Goal: Information Seeking & Learning: Find specific fact

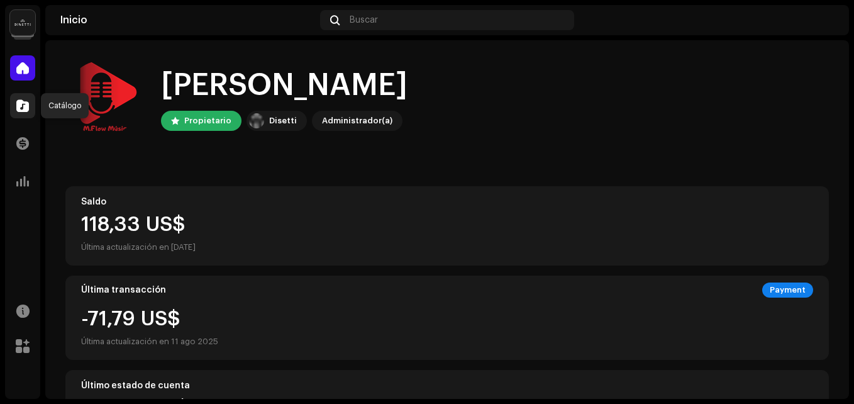
click at [25, 109] on span at bounding box center [22, 106] width 13 height 10
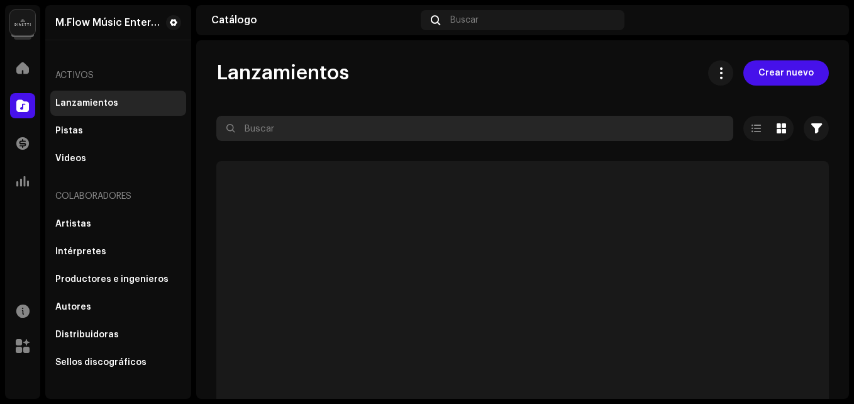
click at [307, 130] on input "text" at bounding box center [474, 128] width 517 height 25
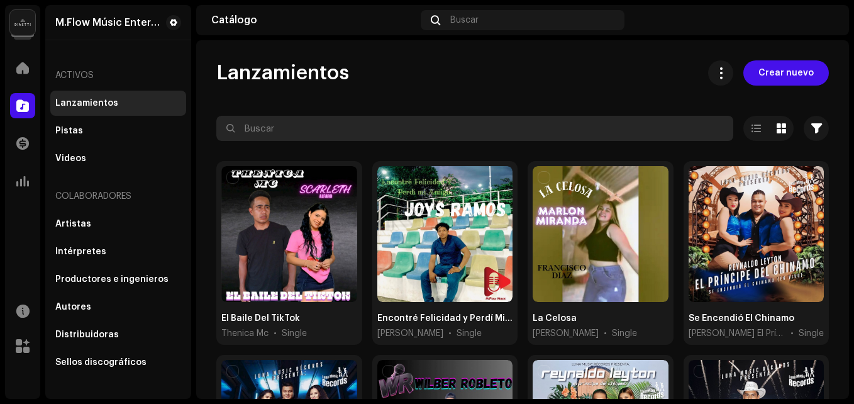
paste input "Rancho Las Brisas"
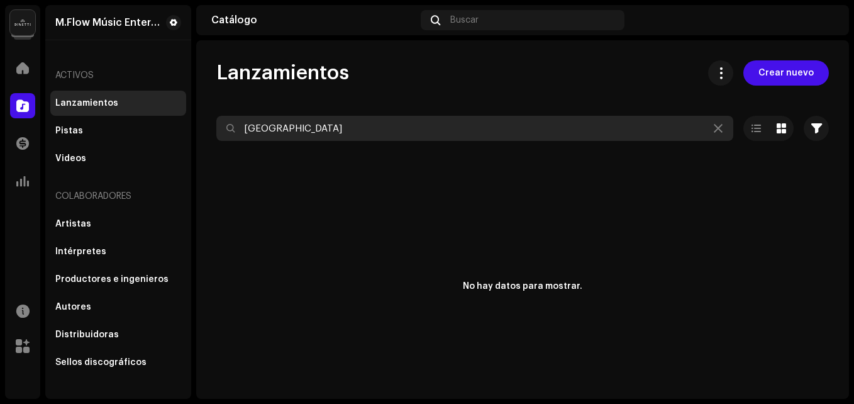
type input "Rancho Las Brisas"
click at [367, 121] on input "Rancho Las Brisas" at bounding box center [474, 128] width 517 height 25
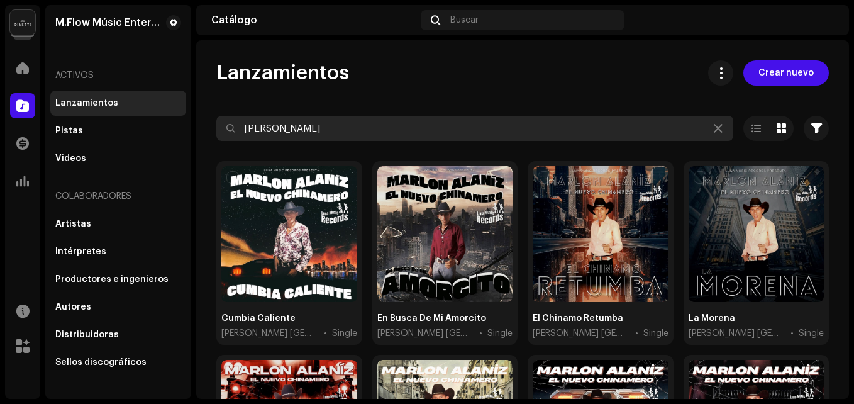
click at [281, 130] on input "marlon alaniz" at bounding box center [474, 128] width 517 height 25
paste input "Los Invencibles"
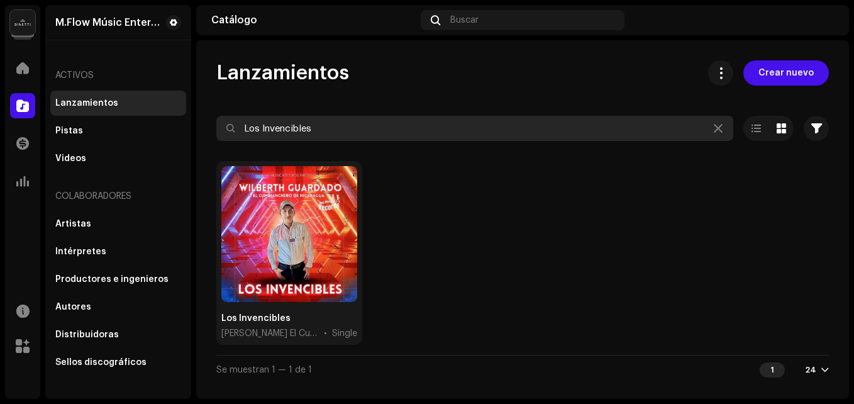
click at [346, 125] on input "Los Invencibles" at bounding box center [474, 128] width 517 height 25
paste input "Mueve En El Vacilon"
type input "Lo Mueve En El Vacilon"
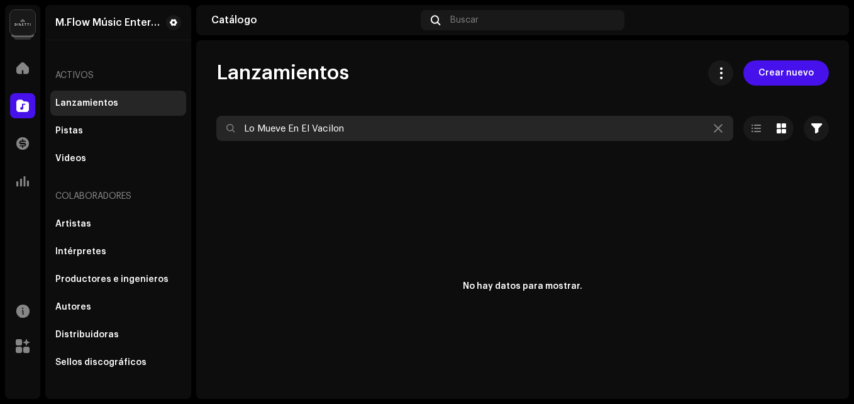
click at [341, 131] on input "Lo Mueve En El Vacilon" at bounding box center [474, 128] width 517 height 25
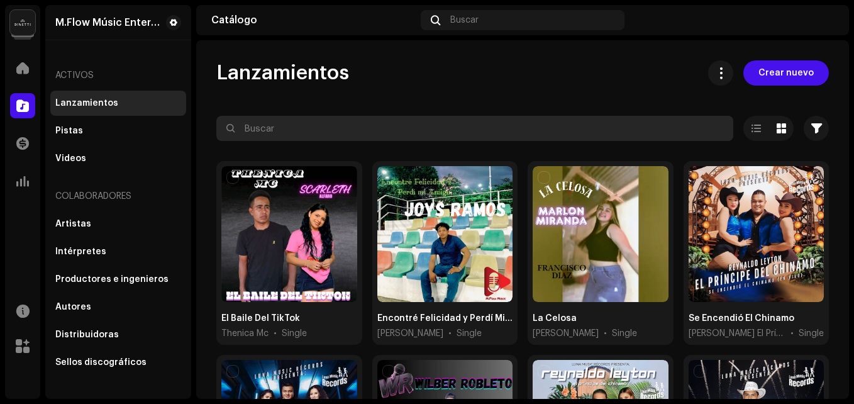
click at [301, 131] on input "text" at bounding box center [474, 128] width 517 height 25
paste input "[PERSON_NAME]"
type input "[PERSON_NAME]"
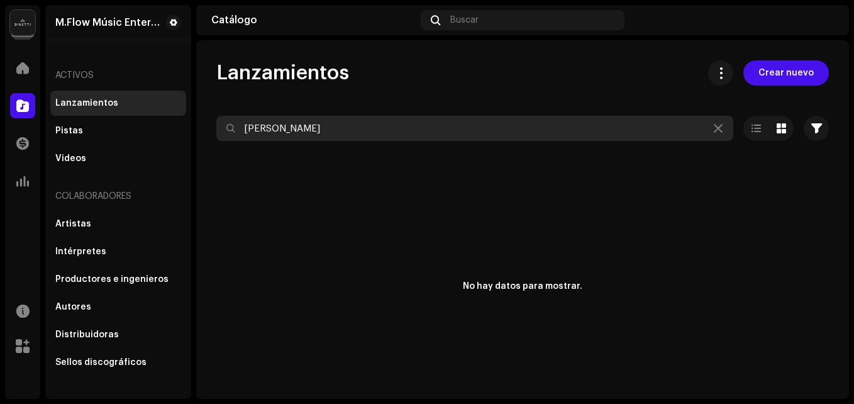
click at [299, 131] on input "[PERSON_NAME]" at bounding box center [474, 128] width 517 height 25
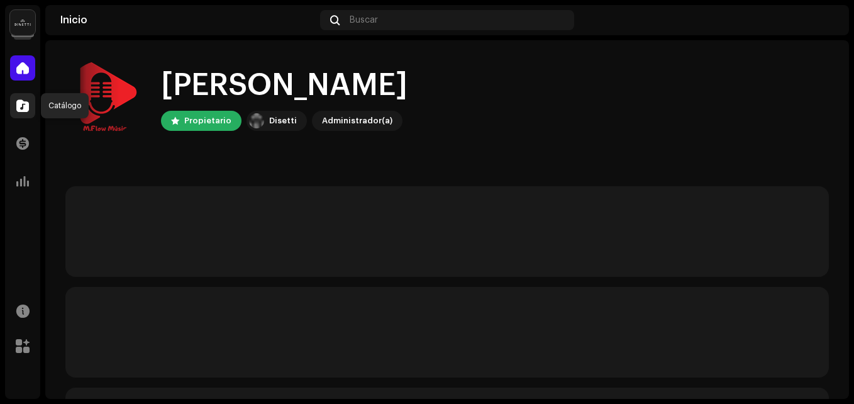
drag, startPoint x: 0, startPoint y: 0, endPoint x: 23, endPoint y: 107, distance: 109.3
click at [23, 107] on span at bounding box center [22, 106] width 13 height 10
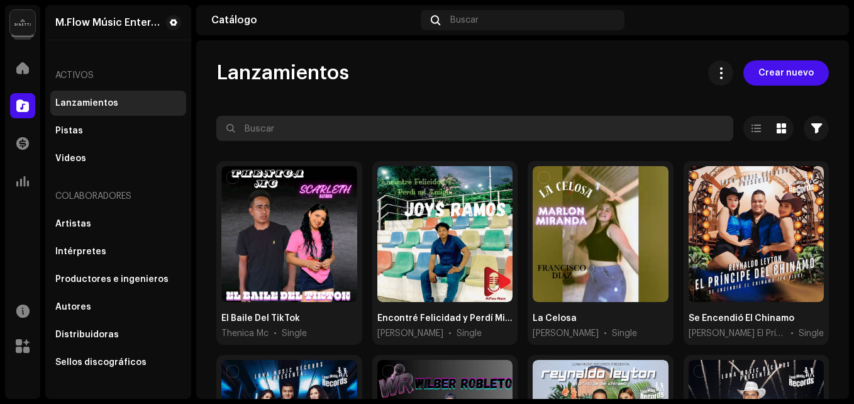
paste input "[PERSON_NAME]"
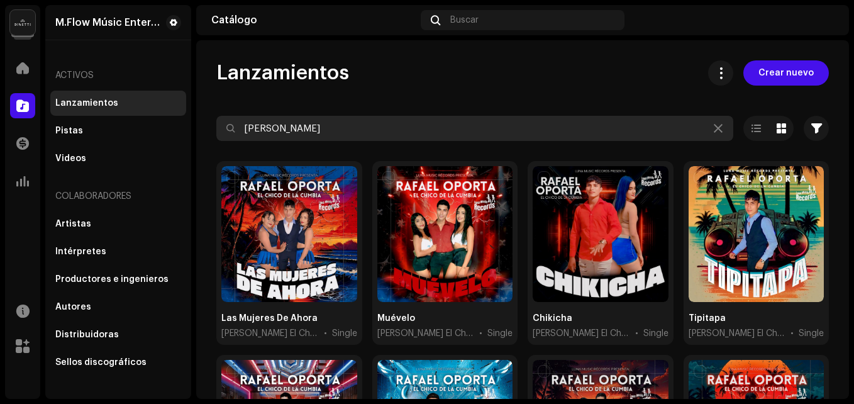
click at [326, 119] on input "[PERSON_NAME]" at bounding box center [474, 128] width 517 height 25
paste input "[PERSON_NAME]"
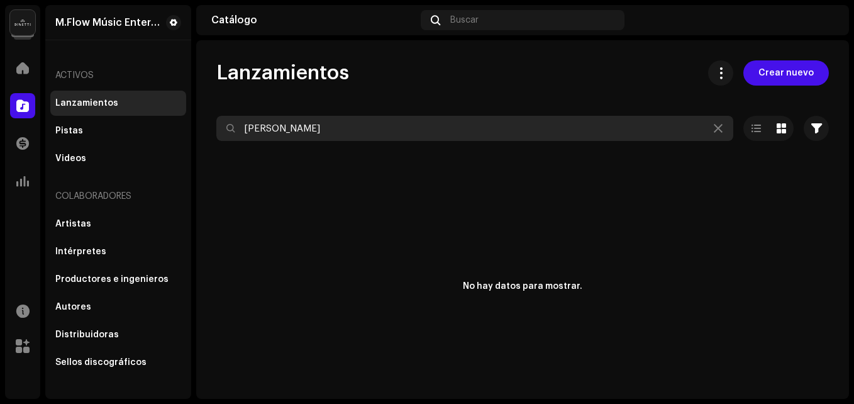
click at [348, 125] on input "[PERSON_NAME]" at bounding box center [474, 128] width 517 height 25
type input "[PERSON_NAME]"
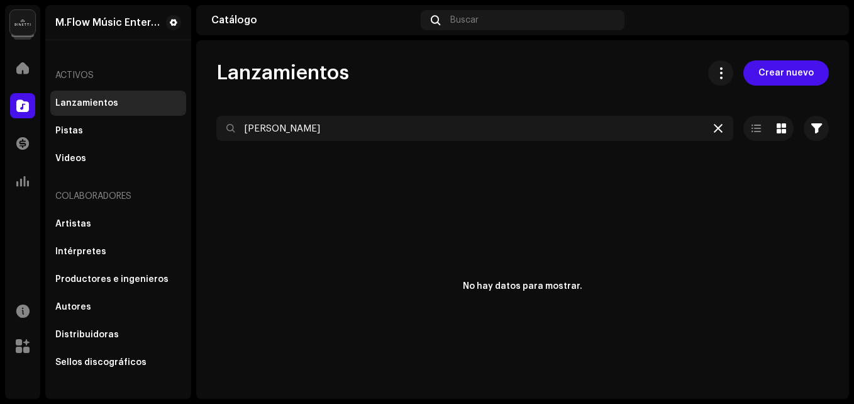
click at [711, 129] on div at bounding box center [718, 128] width 15 height 15
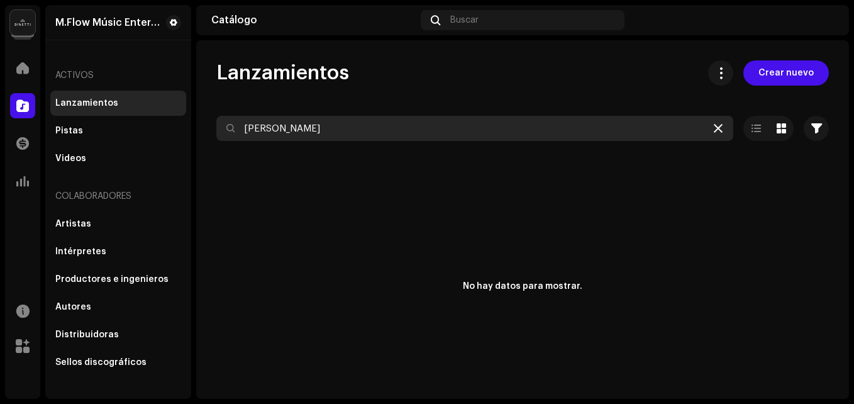
drag, startPoint x: 721, startPoint y: 127, endPoint x: 713, endPoint y: 130, distance: 9.3
click at [719, 128] on input "[PERSON_NAME]" at bounding box center [474, 128] width 517 height 25
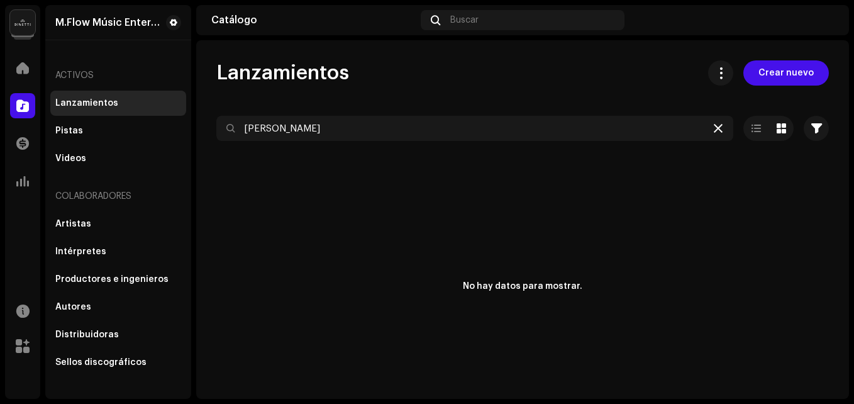
click at [714, 130] on icon at bounding box center [718, 128] width 9 height 10
click at [711, 130] on div at bounding box center [718, 128] width 15 height 15
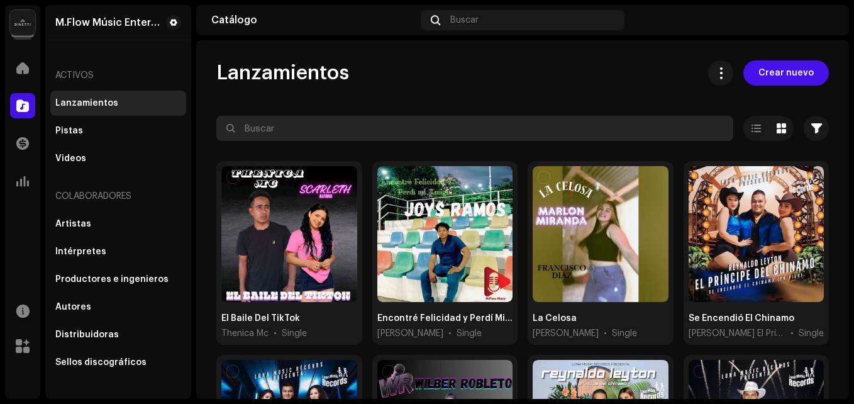
paste input "[PERSON_NAME]"
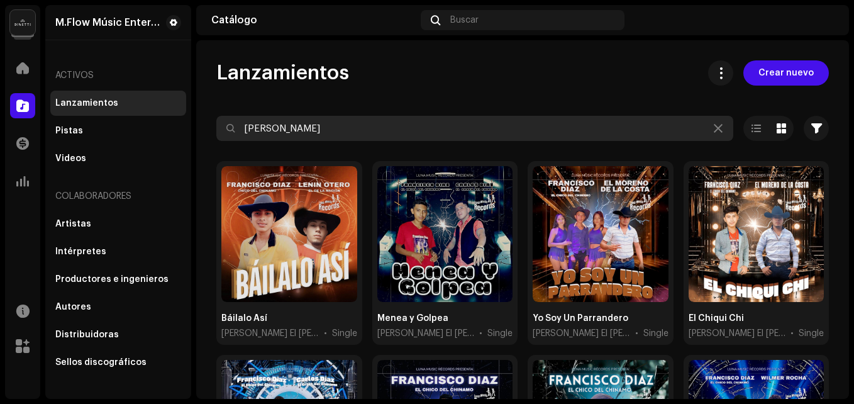
type input "[PERSON_NAME]"
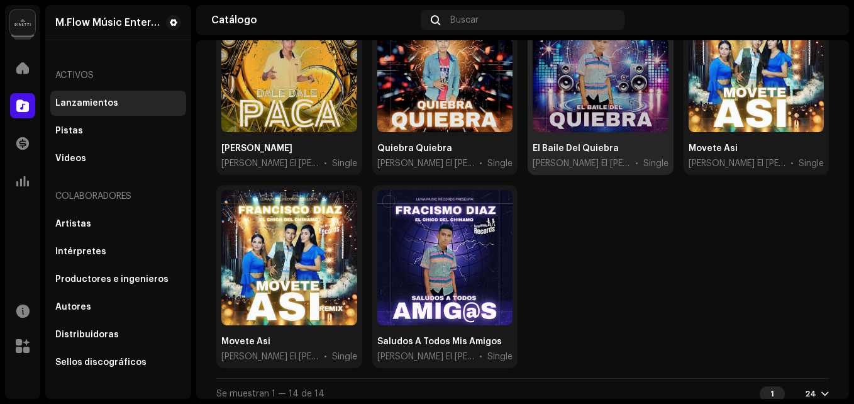
scroll to position [558, 0]
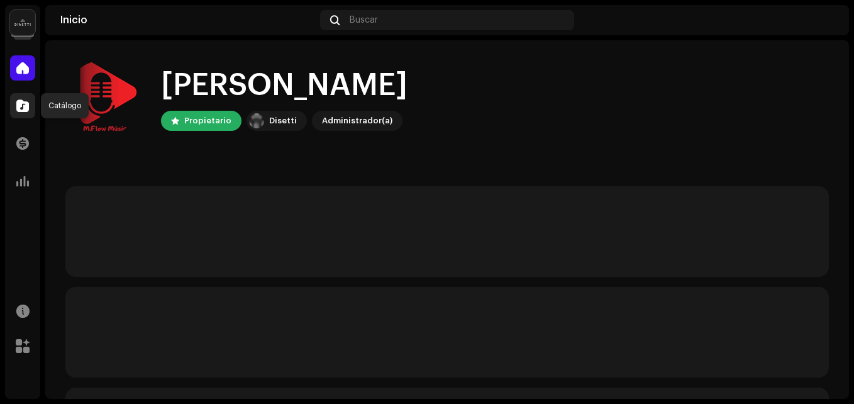
click at [16, 101] on span at bounding box center [22, 106] width 13 height 10
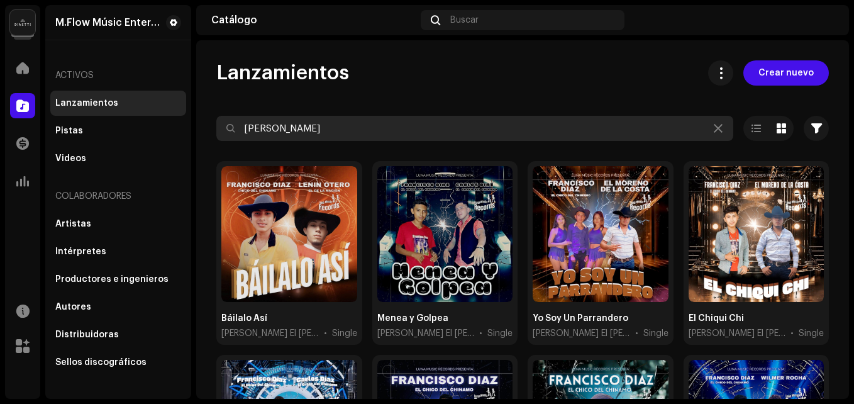
drag, startPoint x: 326, startPoint y: 133, endPoint x: 312, endPoint y: 127, distance: 14.9
click at [312, 127] on input "[PERSON_NAME]" at bounding box center [474, 128] width 517 height 25
click at [312, 126] on input "[PERSON_NAME]" at bounding box center [474, 128] width 517 height 25
paste input "Bailame Asi"
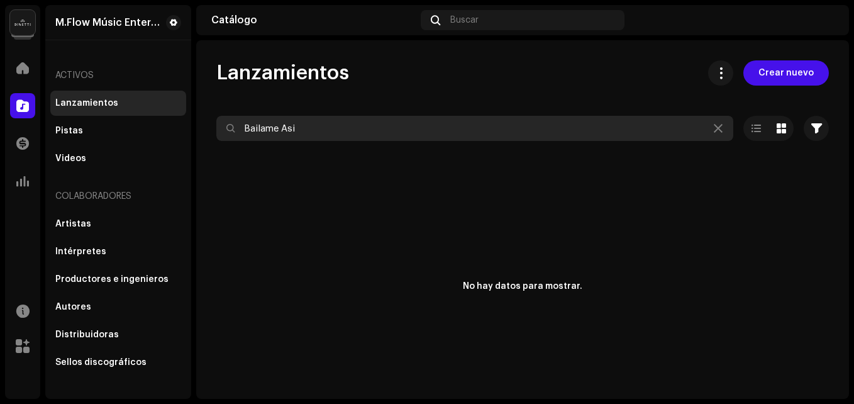
type input "Bailame Asi"
click at [358, 128] on input "Bailame Asi" at bounding box center [474, 128] width 517 height 25
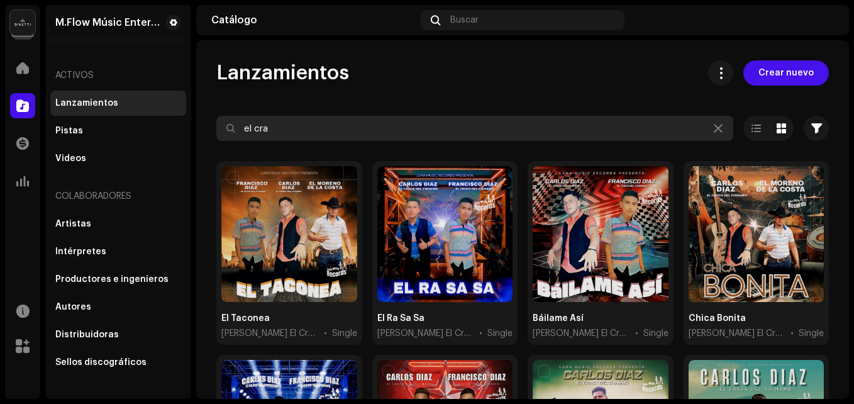
click at [318, 128] on input "el cra" at bounding box center [474, 128] width 517 height 25
paste input "[PERSON_NAME]"
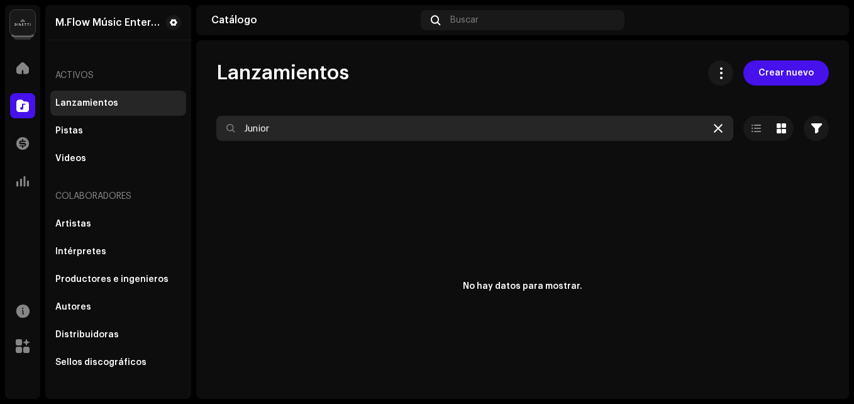
type input "Junior"
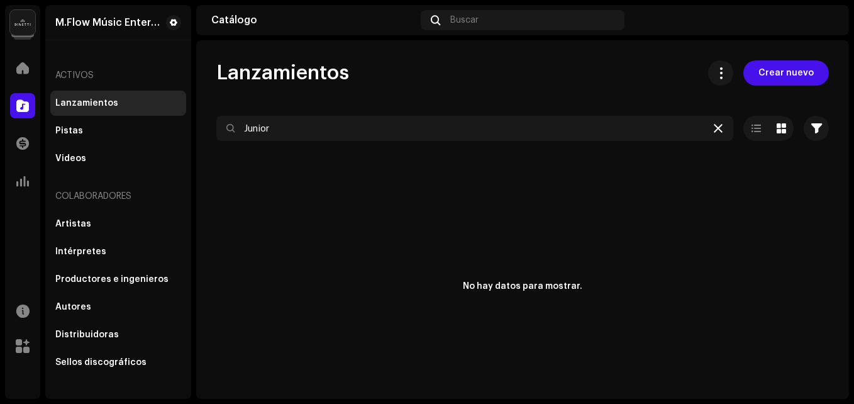
click at [714, 126] on icon at bounding box center [718, 128] width 9 height 10
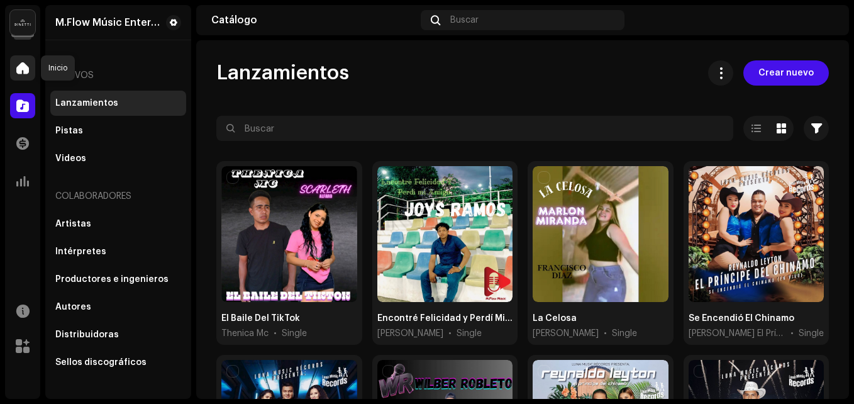
click at [27, 70] on span at bounding box center [22, 68] width 13 height 10
